Goal: Task Accomplishment & Management: Manage account settings

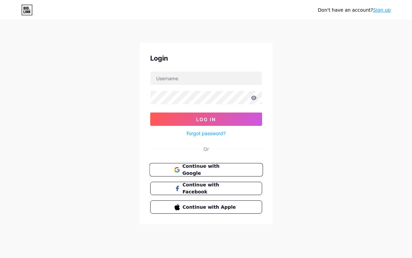
click at [246, 166] on button "Continue with Google" at bounding box center [206, 170] width 114 height 14
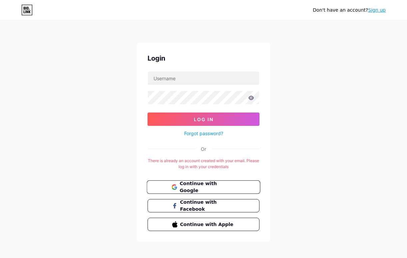
click at [232, 185] on span "Continue with Google" at bounding box center [208, 187] width 56 height 14
click at [230, 185] on span "Continue with Google" at bounding box center [208, 187] width 56 height 14
